Goal: Task Accomplishment & Management: Manage account settings

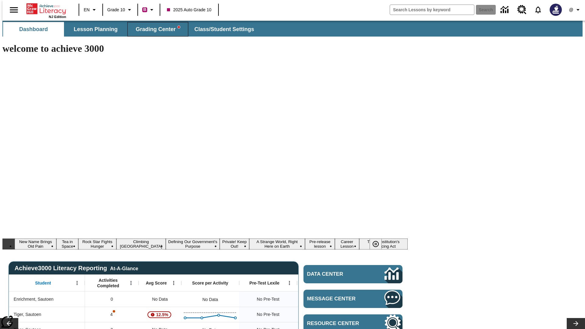
click at [155, 29] on span "Grading Center" at bounding box center [158, 29] width 44 height 7
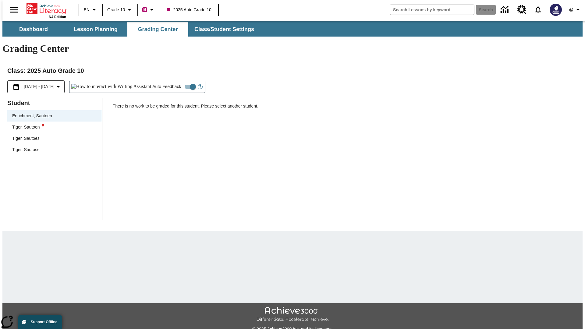
click at [52, 124] on div "Tiger, Sautoen" at bounding box center [54, 127] width 85 height 6
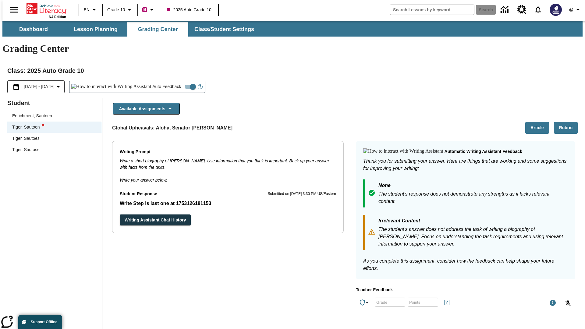
scroll to position [105, 0]
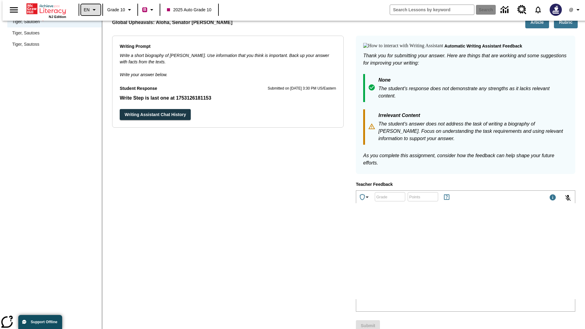
click at [91, 10] on icon "Language: EN, Select a language" at bounding box center [94, 9] width 7 height 7
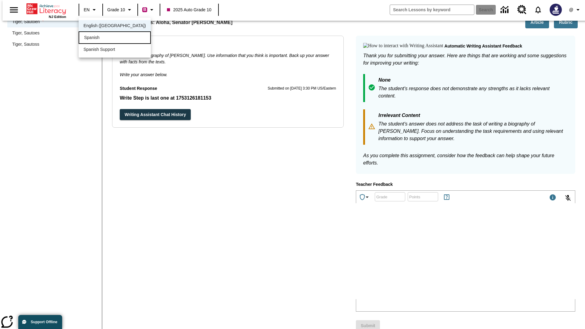
click at [102, 38] on div "Spanish" at bounding box center [115, 37] width 72 height 12
